Goal: Communication & Community: Answer question/provide support

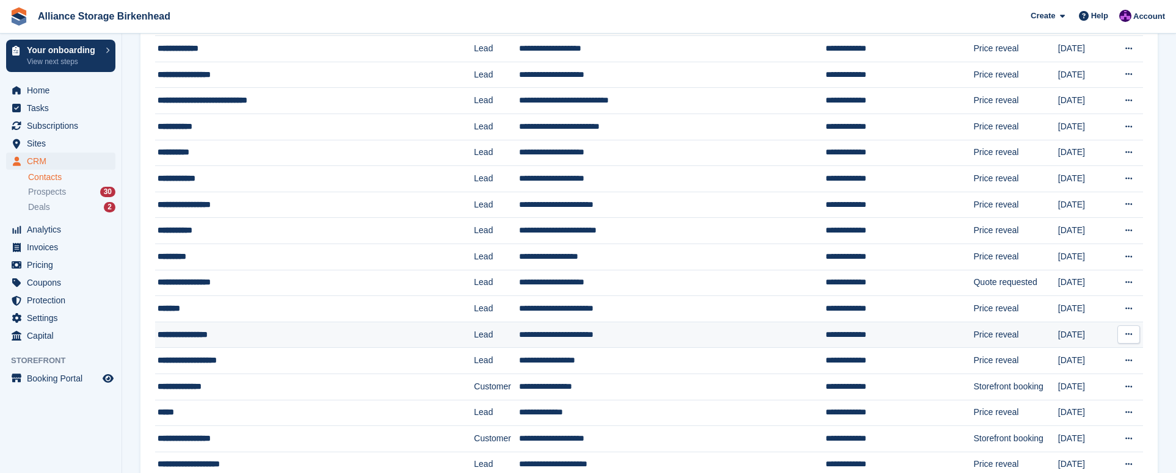
scroll to position [183, 0]
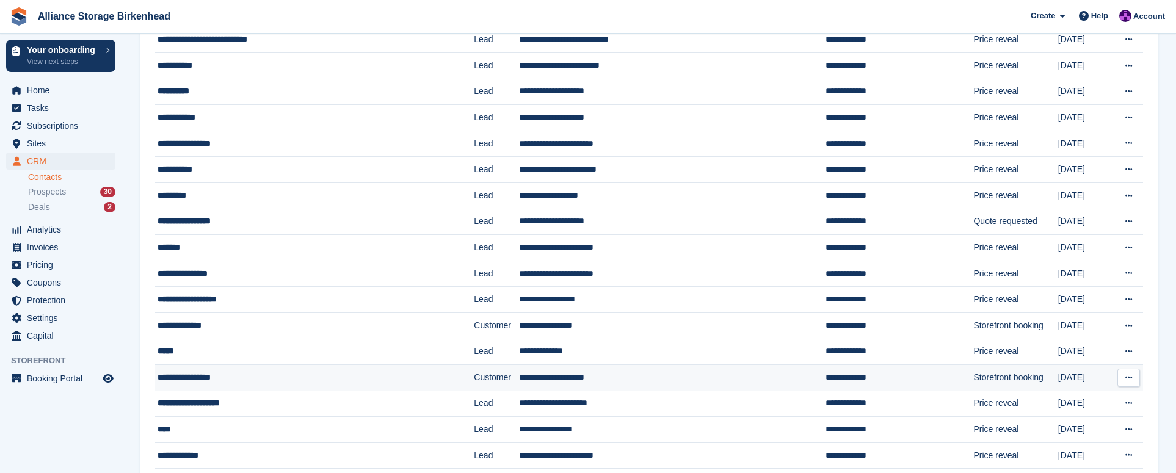
click at [336, 371] on div "**********" at bounding box center [288, 377] width 261 height 13
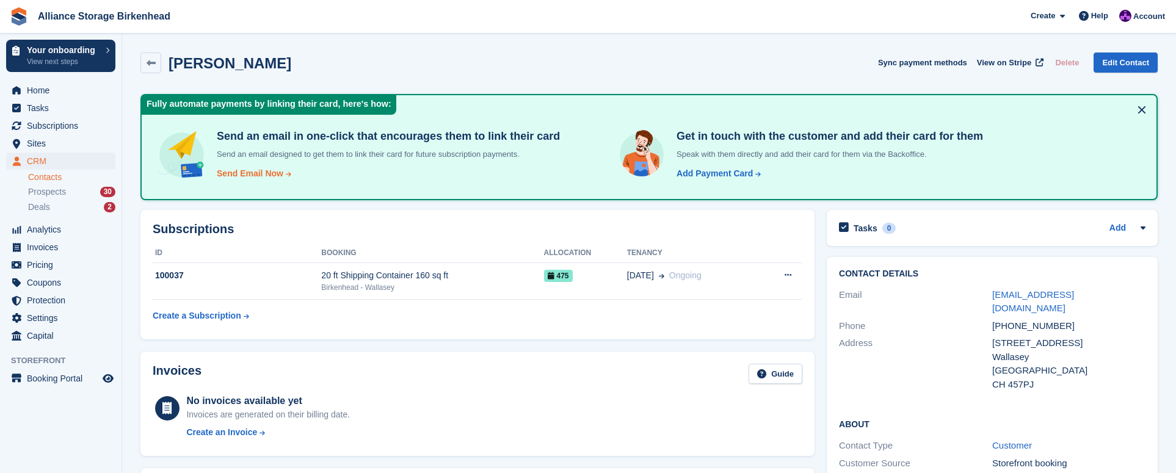
click at [250, 174] on div "Send Email Now" at bounding box center [250, 173] width 67 height 13
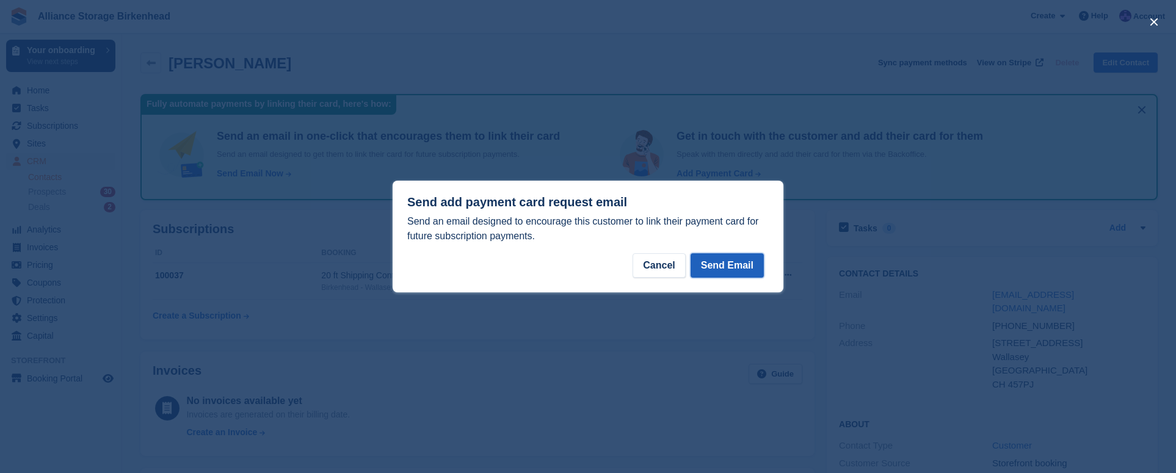
click at [740, 272] on button "Send Email" at bounding box center [727, 265] width 73 height 24
